Goal: Task Accomplishment & Management: Manage account settings

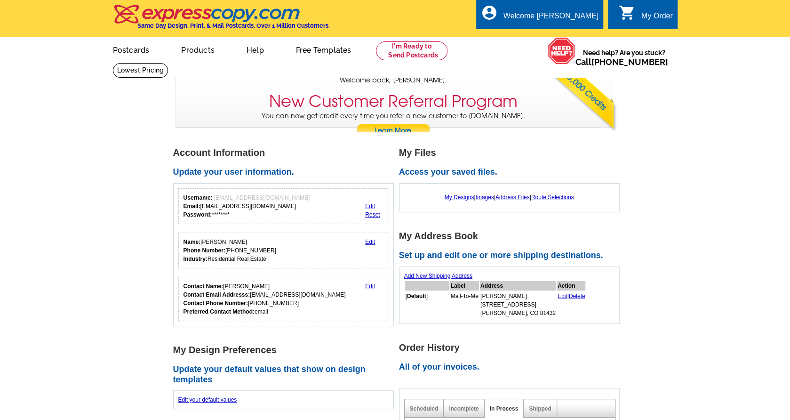
click at [651, 20] on div "My Order" at bounding box center [657, 18] width 32 height 13
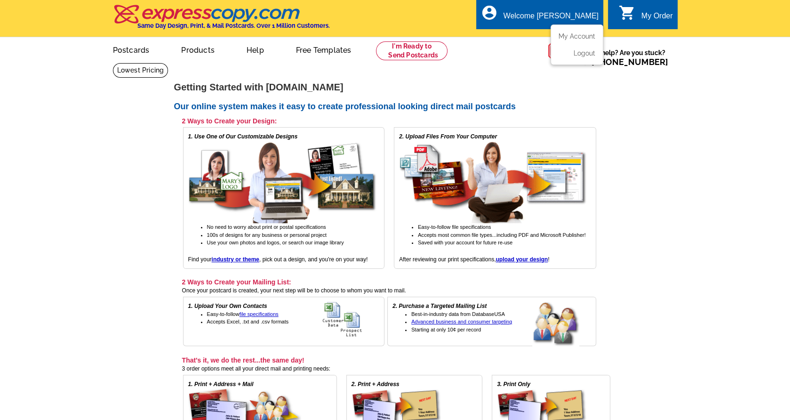
click at [565, 17] on div "Welcome [PERSON_NAME]" at bounding box center [550, 18] width 95 height 13
click at [569, 38] on link "My Account" at bounding box center [575, 36] width 40 height 8
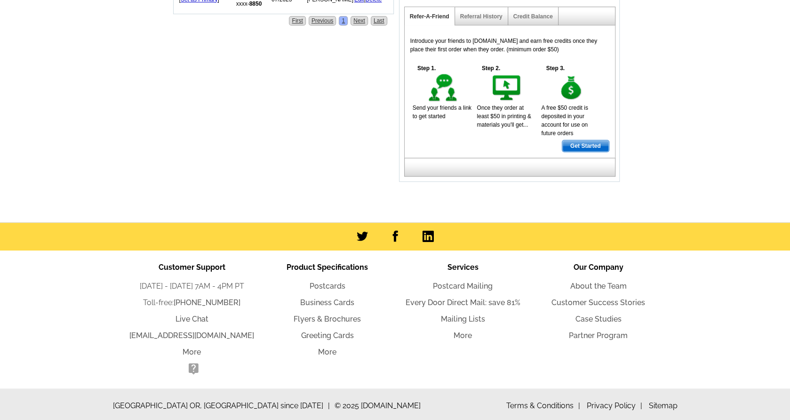
scroll to position [451, 0]
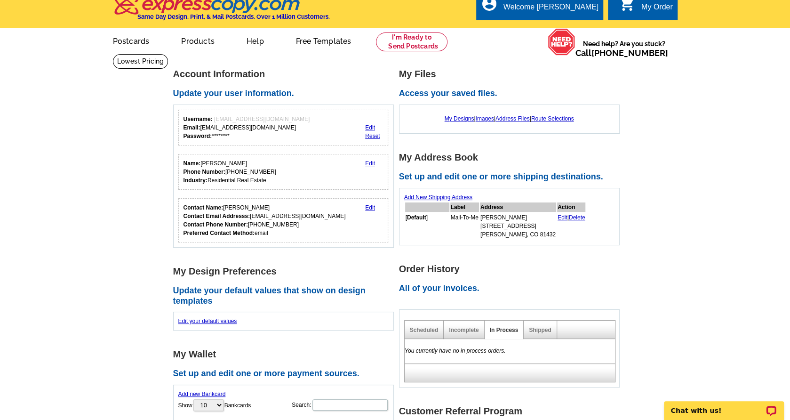
scroll to position [0, 0]
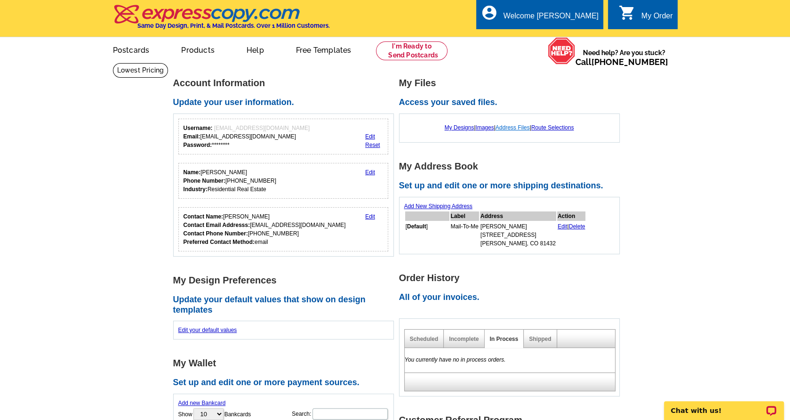
click at [514, 127] on link "Address Files" at bounding box center [512, 127] width 34 height 7
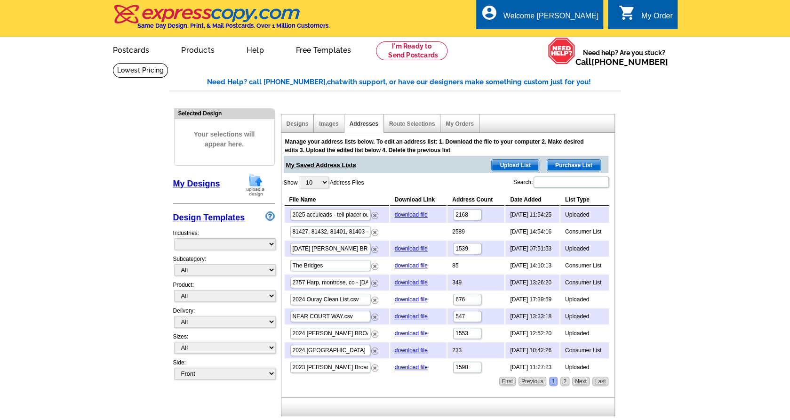
select select "785"
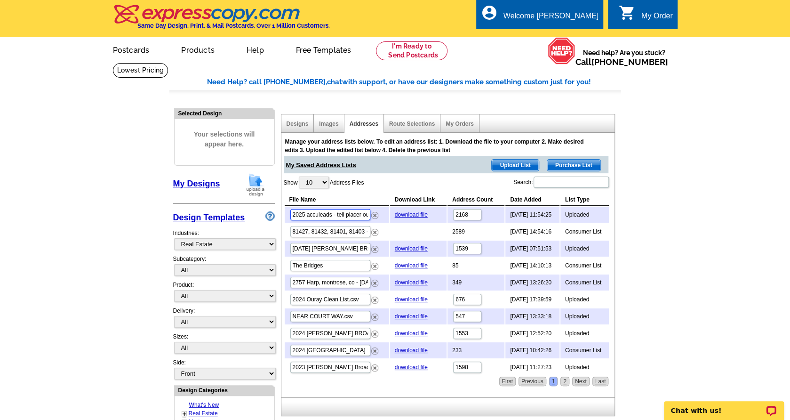
click at [342, 215] on input "2025 acculeads - tell placer ouray ridg montrose delta cedaredge.csv" at bounding box center [330, 214] width 80 height 11
click at [361, 217] on input "2025 acculeads - tell placer ouray ridg montrose delta cedaredge.csv" at bounding box center [330, 214] width 80 height 11
